Goal: Task Accomplishment & Management: Manage account settings

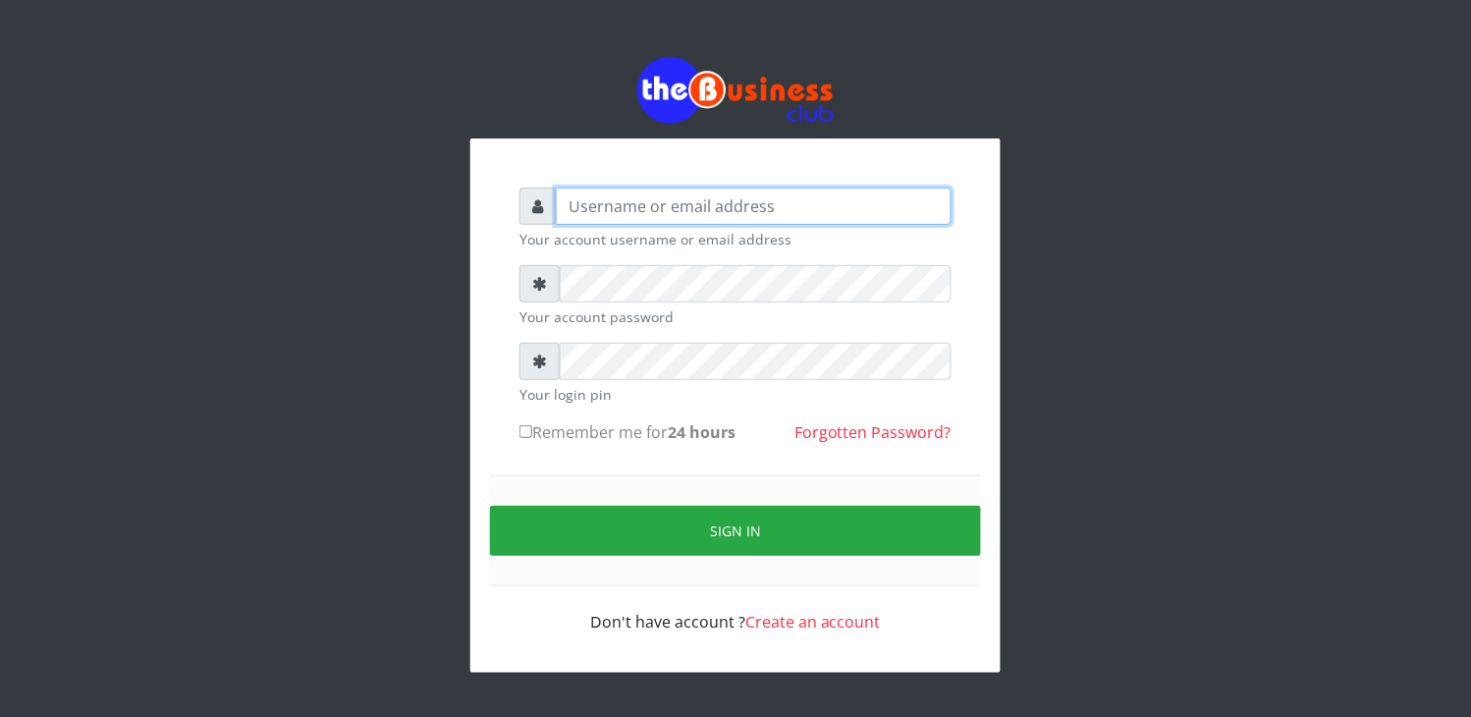
type input "elbally"
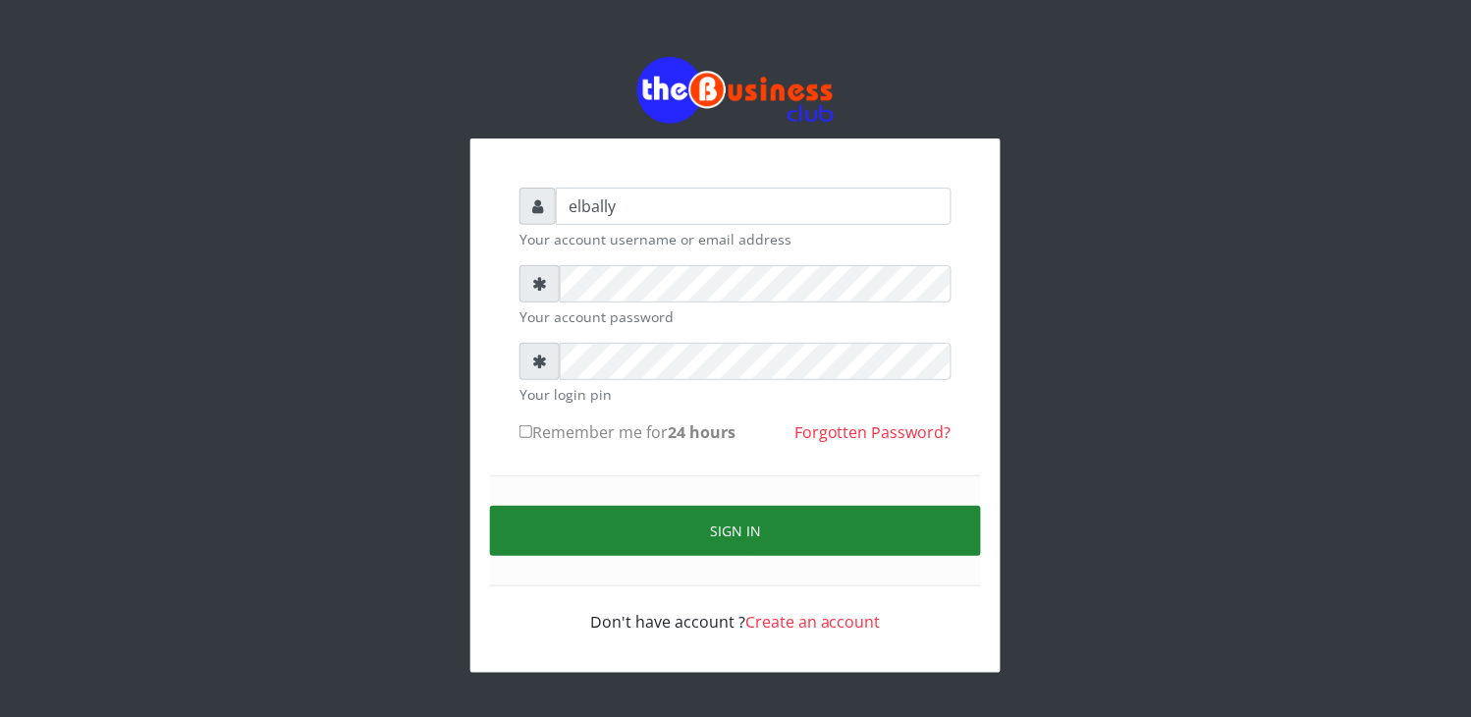
click at [778, 521] on button "Sign in" at bounding box center [735, 531] width 491 height 50
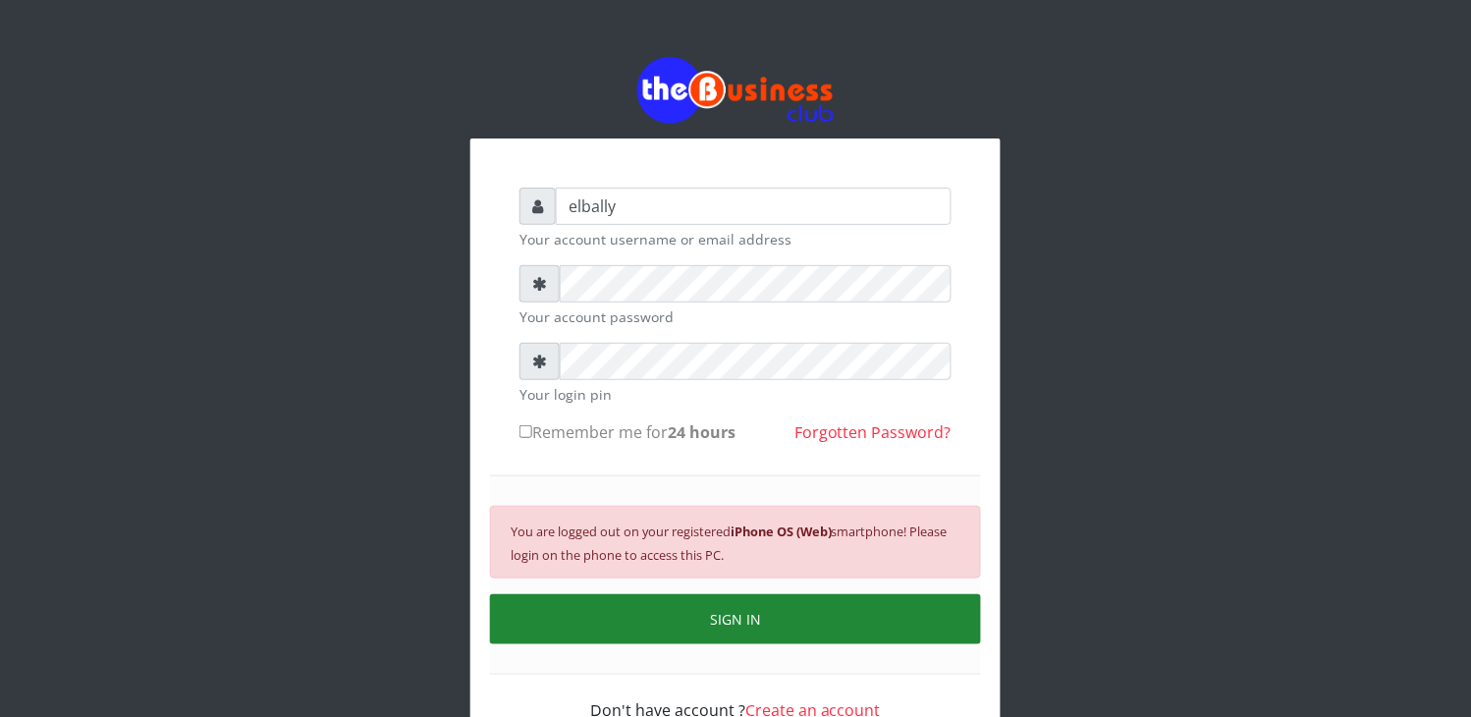
click at [762, 617] on button "SIGN IN" at bounding box center [735, 619] width 491 height 50
click at [759, 614] on button "SIGN IN" at bounding box center [735, 619] width 491 height 50
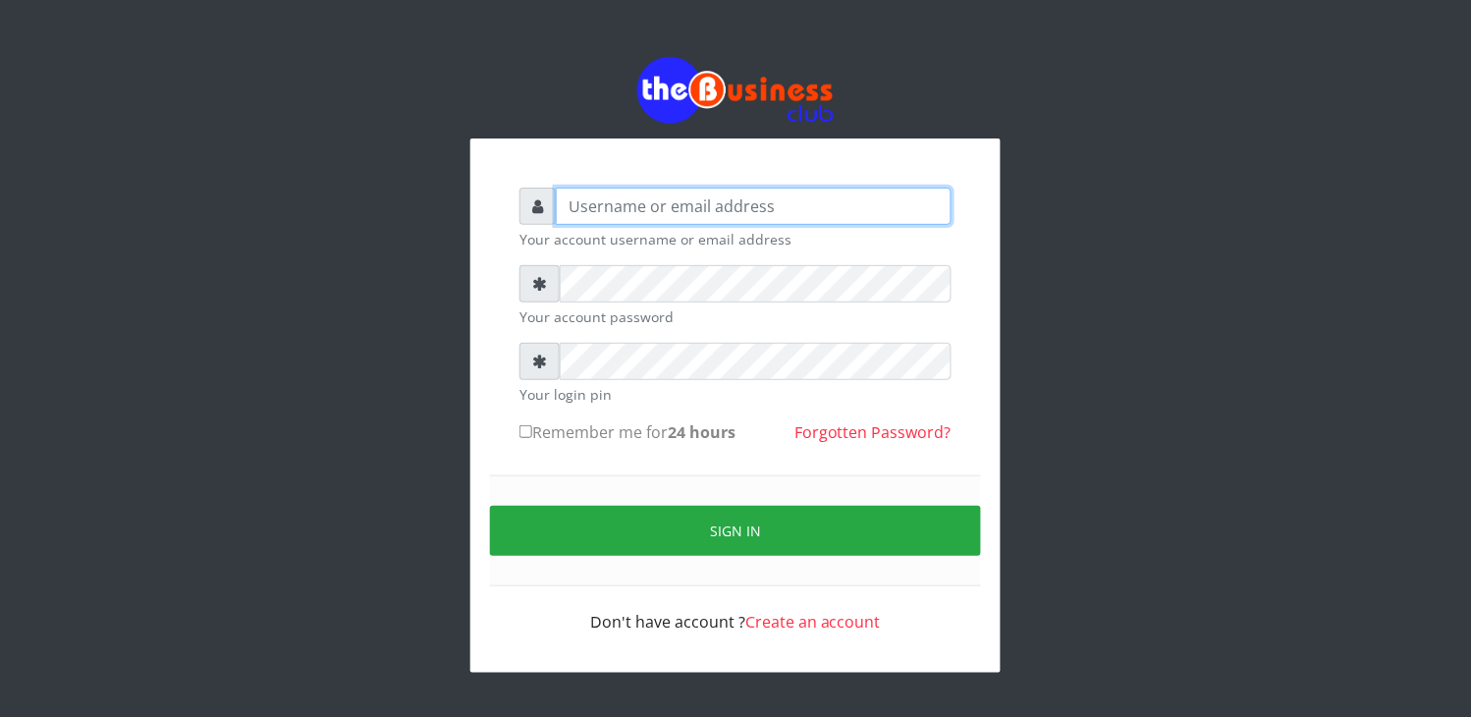
type input "elbally"
click at [669, 208] on input "elbally" at bounding box center [754, 206] width 396 height 37
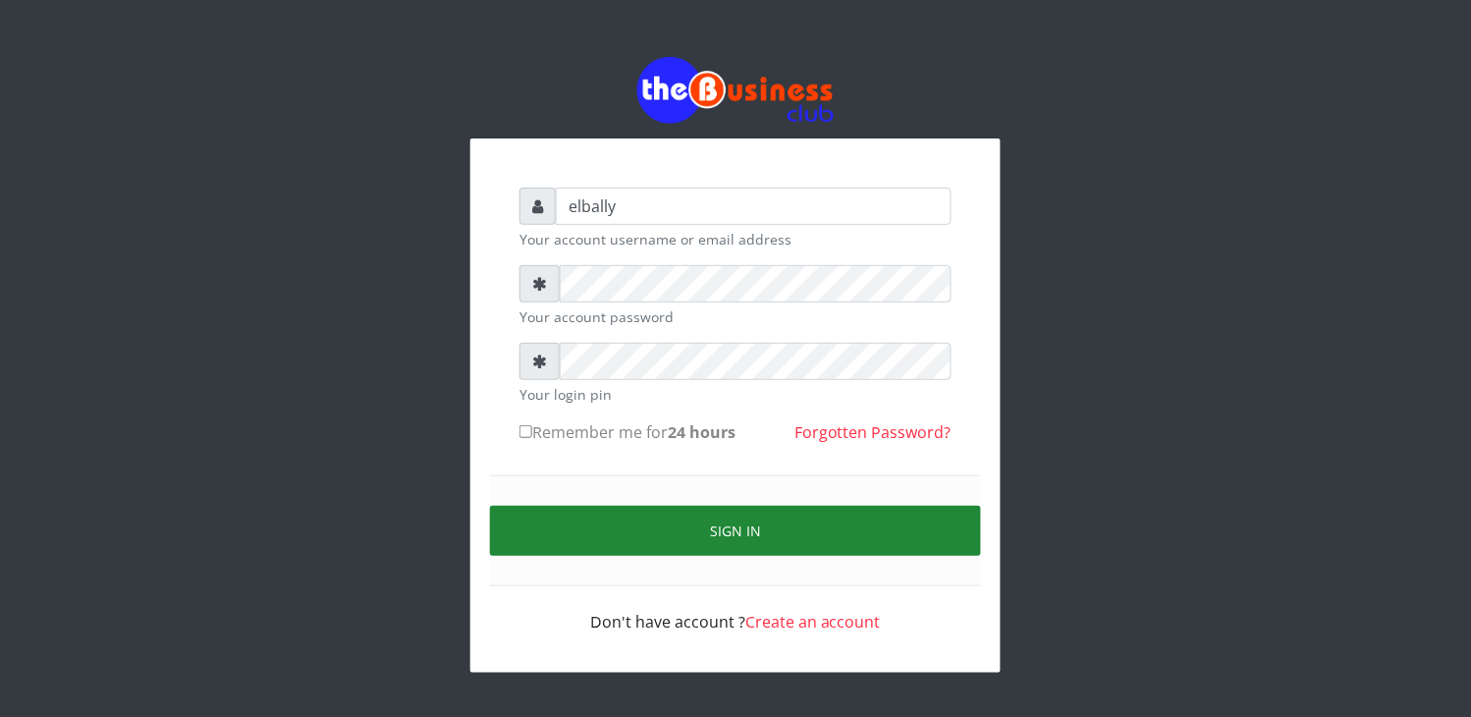
click at [798, 523] on button "Sign in" at bounding box center [735, 531] width 491 height 50
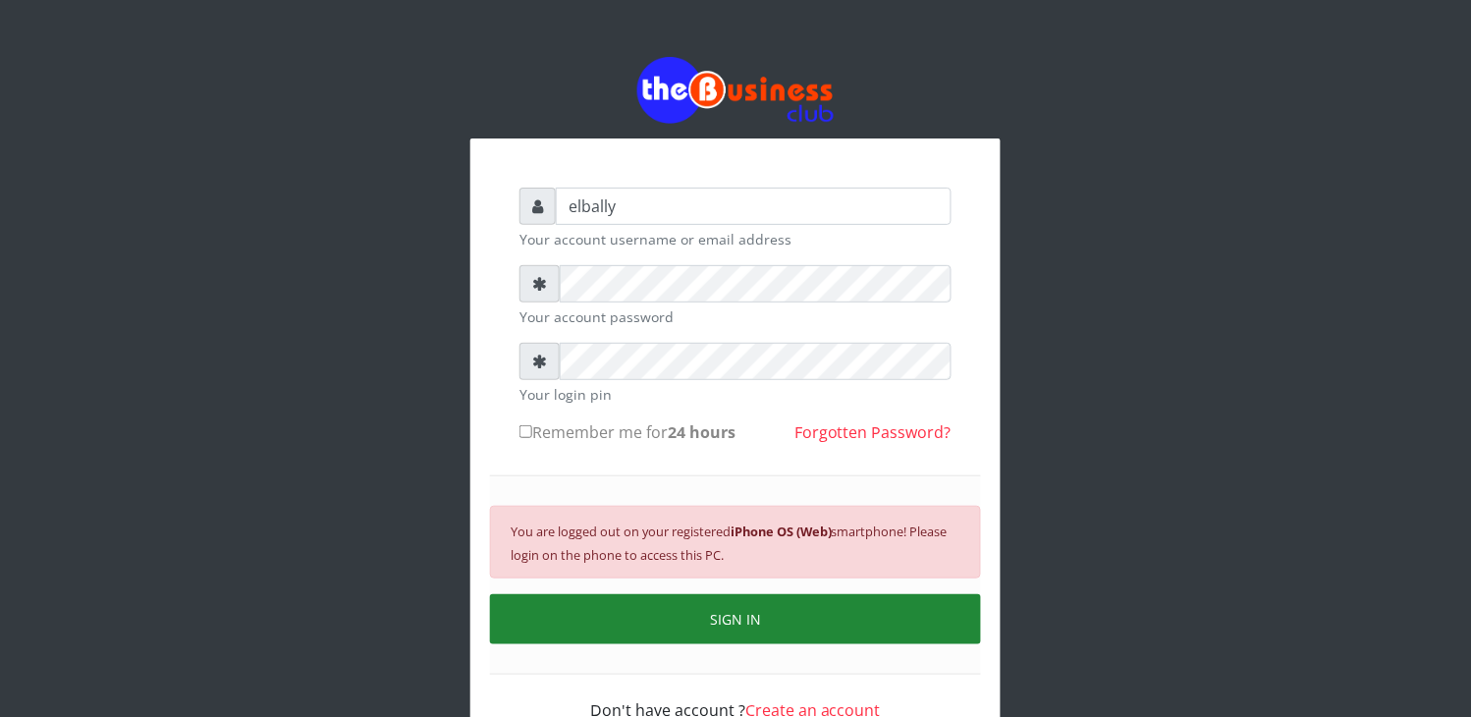
click at [759, 615] on button "SIGN IN" at bounding box center [735, 619] width 491 height 50
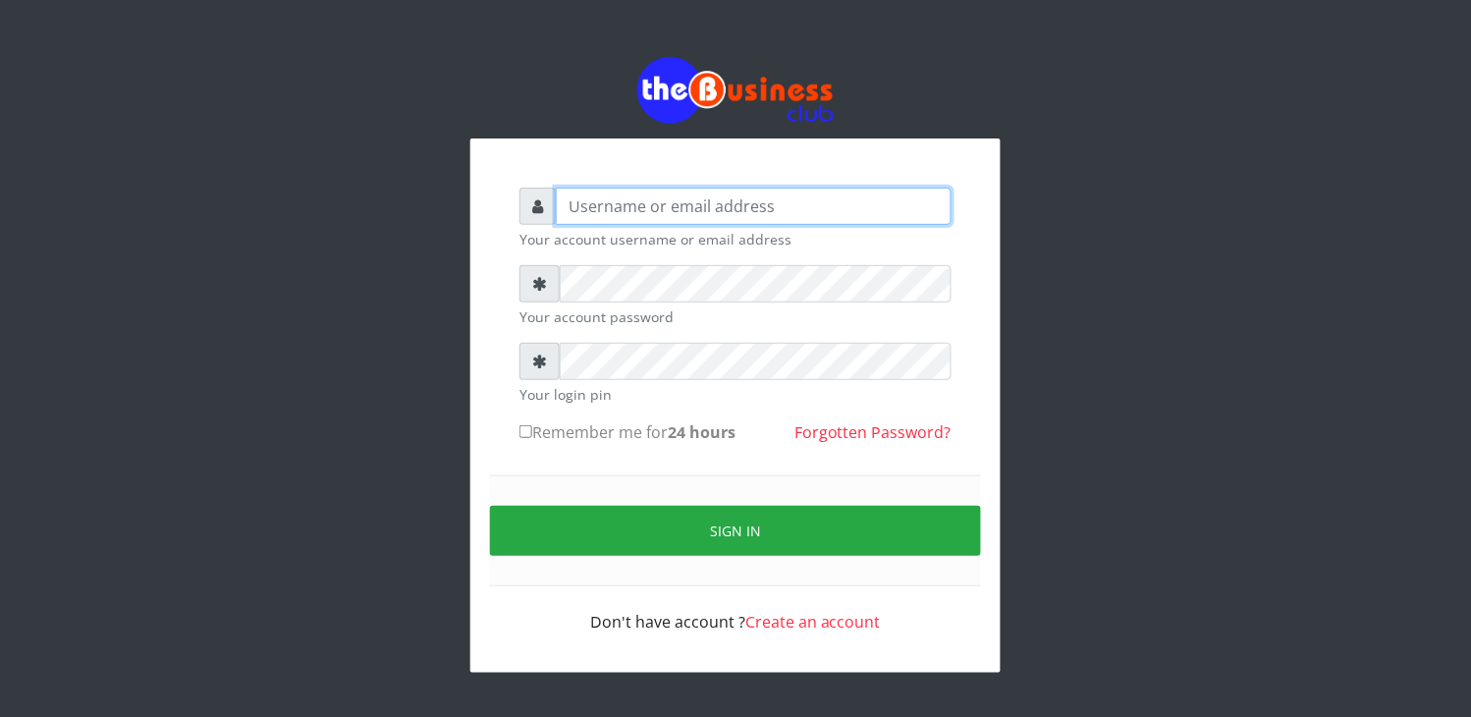
type input "elbally"
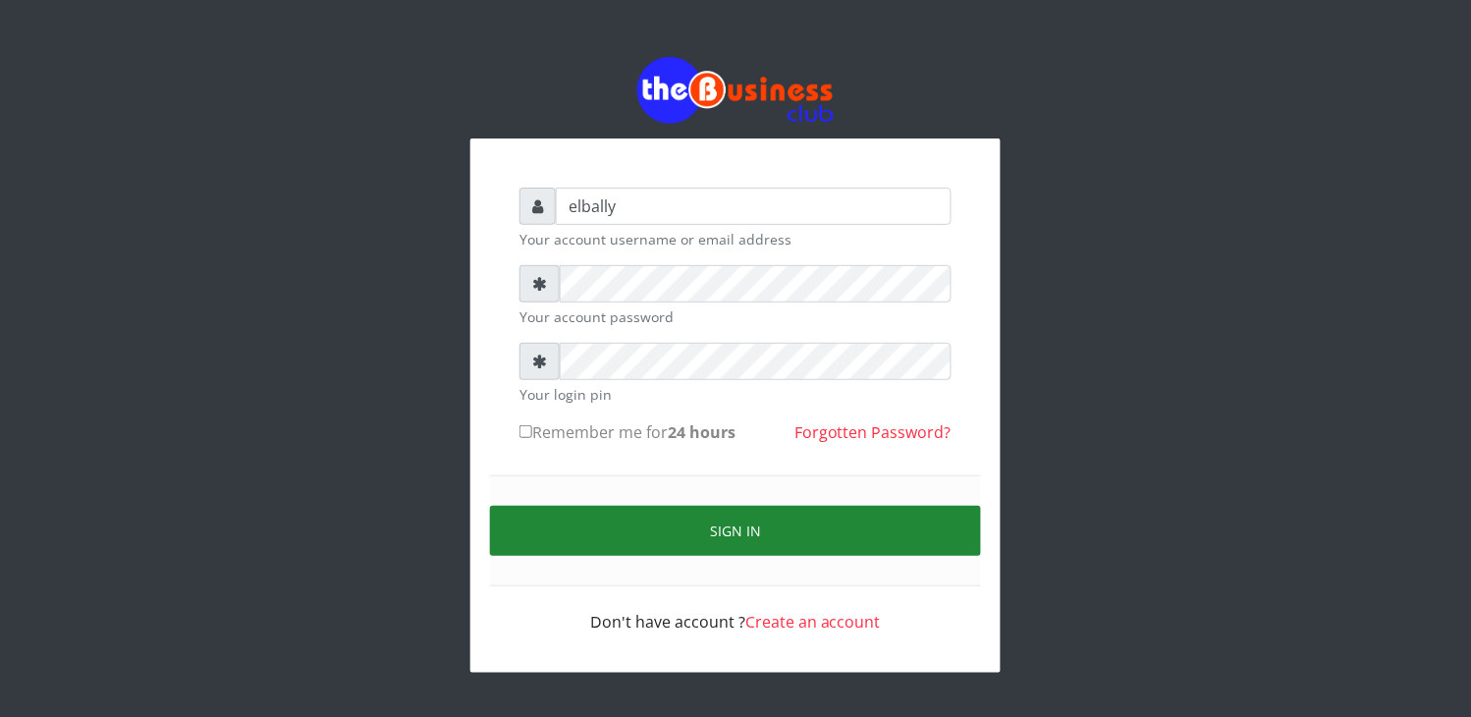
click at [712, 528] on button "Sign in" at bounding box center [735, 531] width 491 height 50
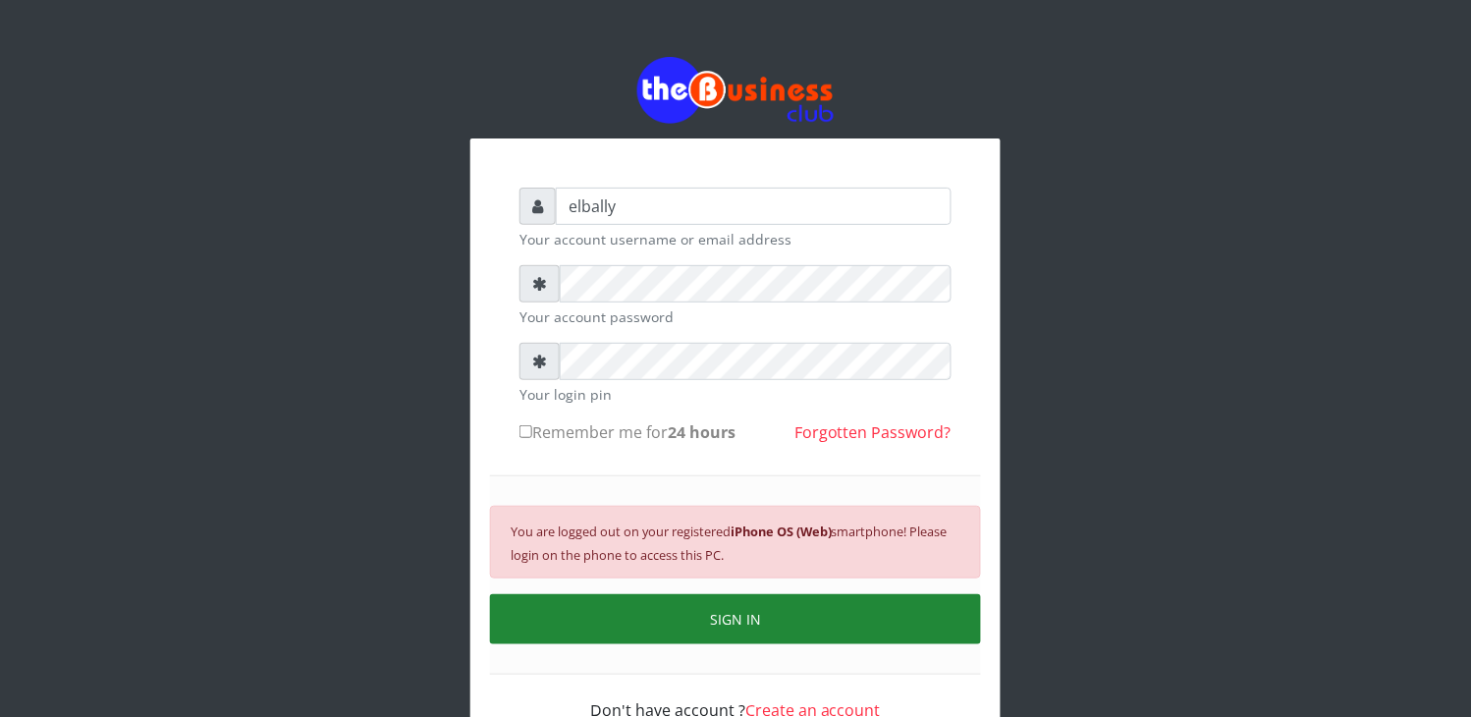
click at [729, 619] on button "SIGN IN" at bounding box center [735, 619] width 491 height 50
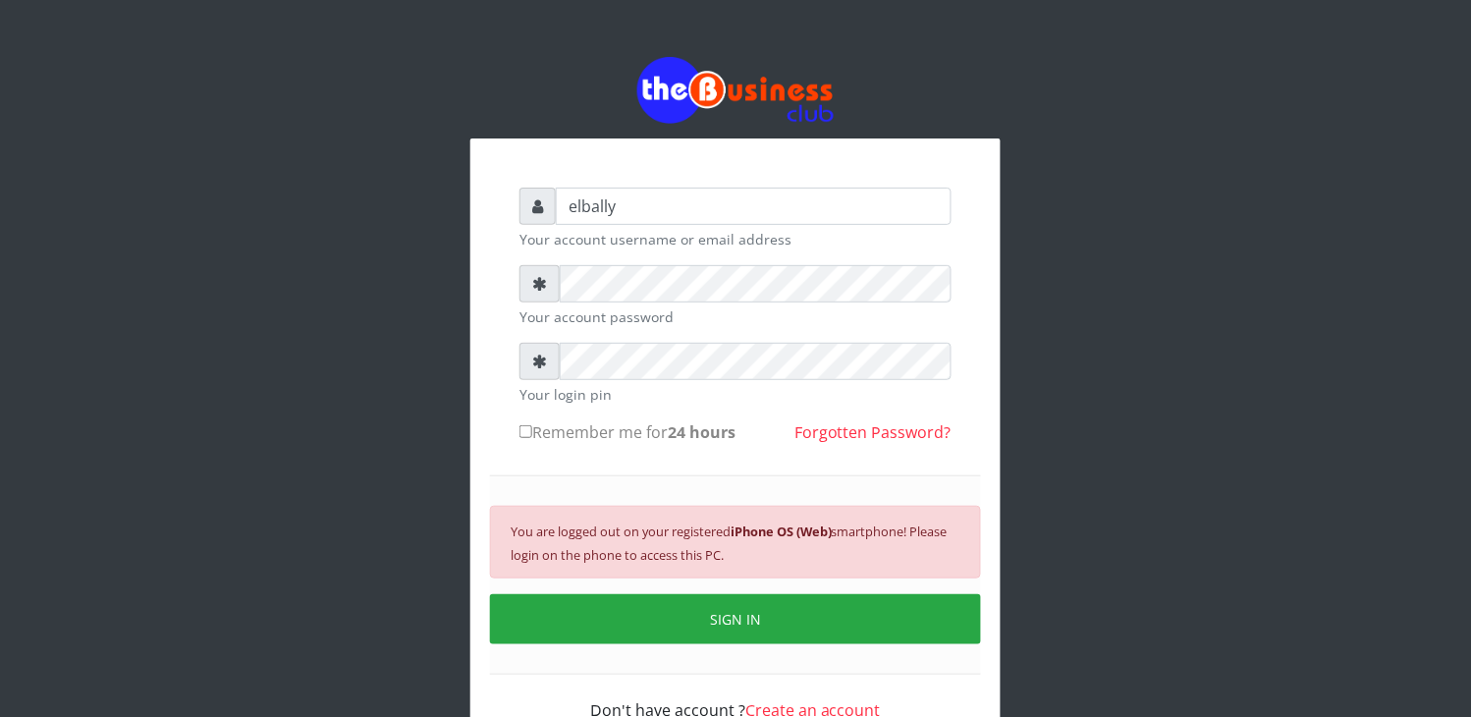
click at [527, 437] on input "Remember me for 24 hours" at bounding box center [525, 431] width 13 height 13
checkbox input "true"
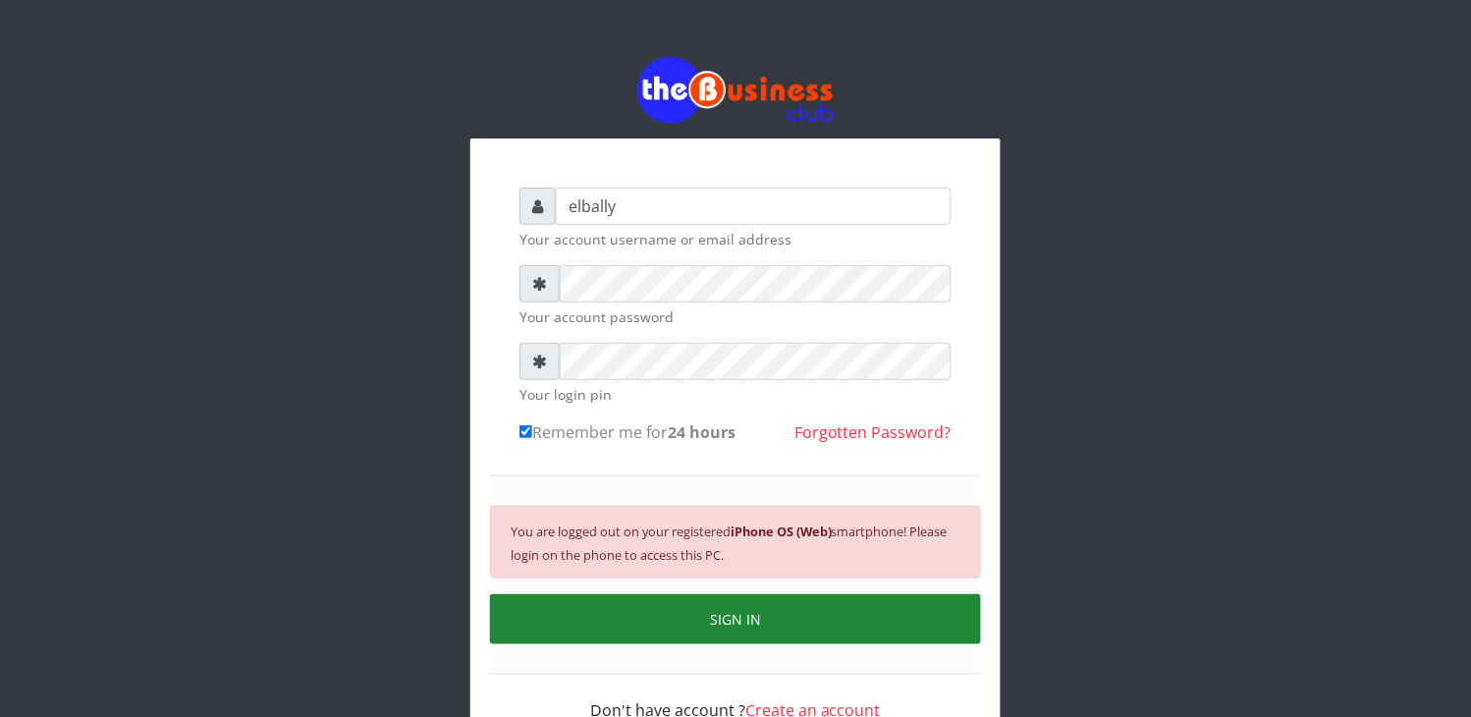
click at [721, 636] on button "SIGN IN" at bounding box center [735, 619] width 491 height 50
